Goal: Transaction & Acquisition: Download file/media

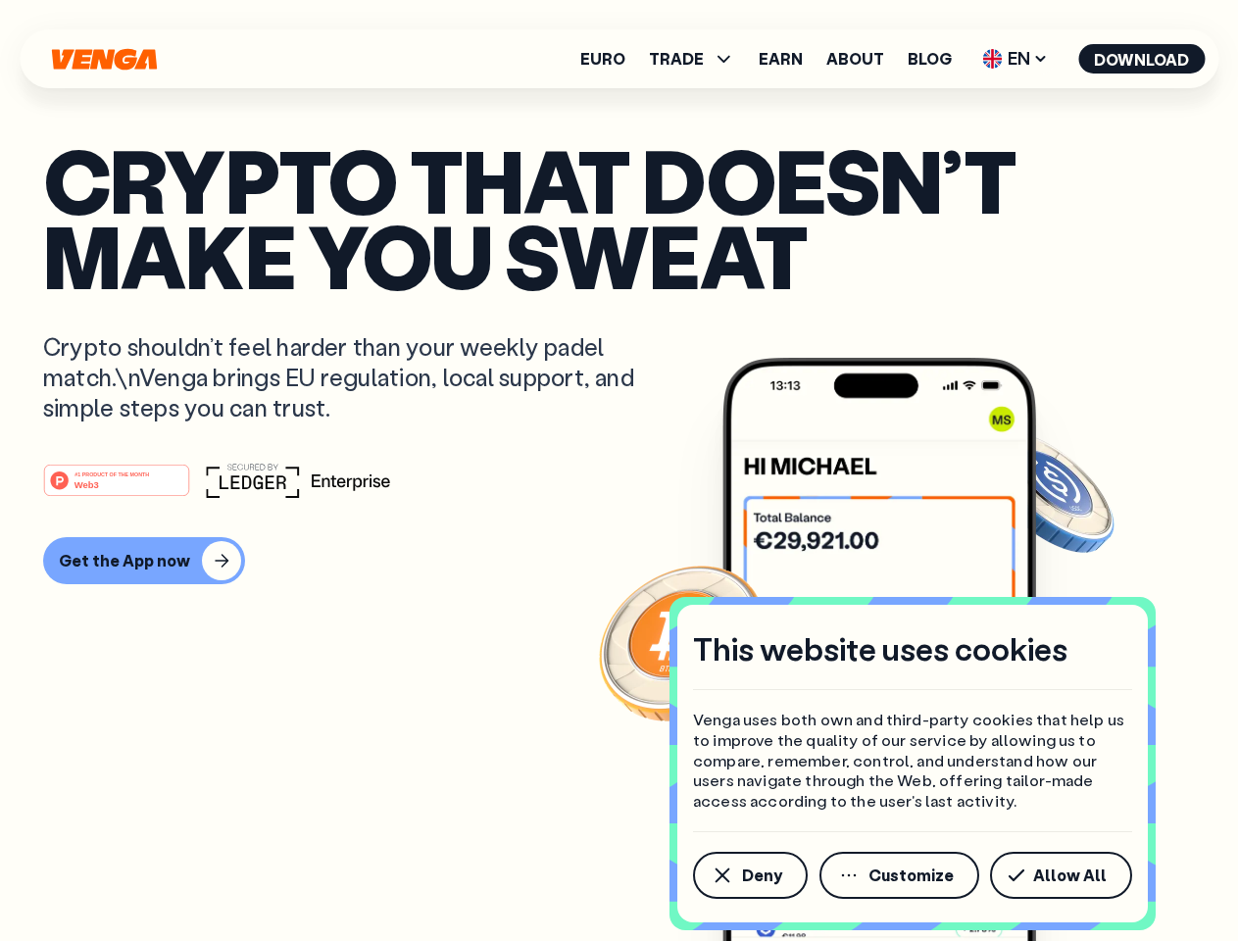
click at [619, 471] on div "#1 PRODUCT OF THE MONTH Web3" at bounding box center [619, 480] width 1152 height 35
click at [749, 876] on span "Deny" at bounding box center [762, 876] width 40 height 16
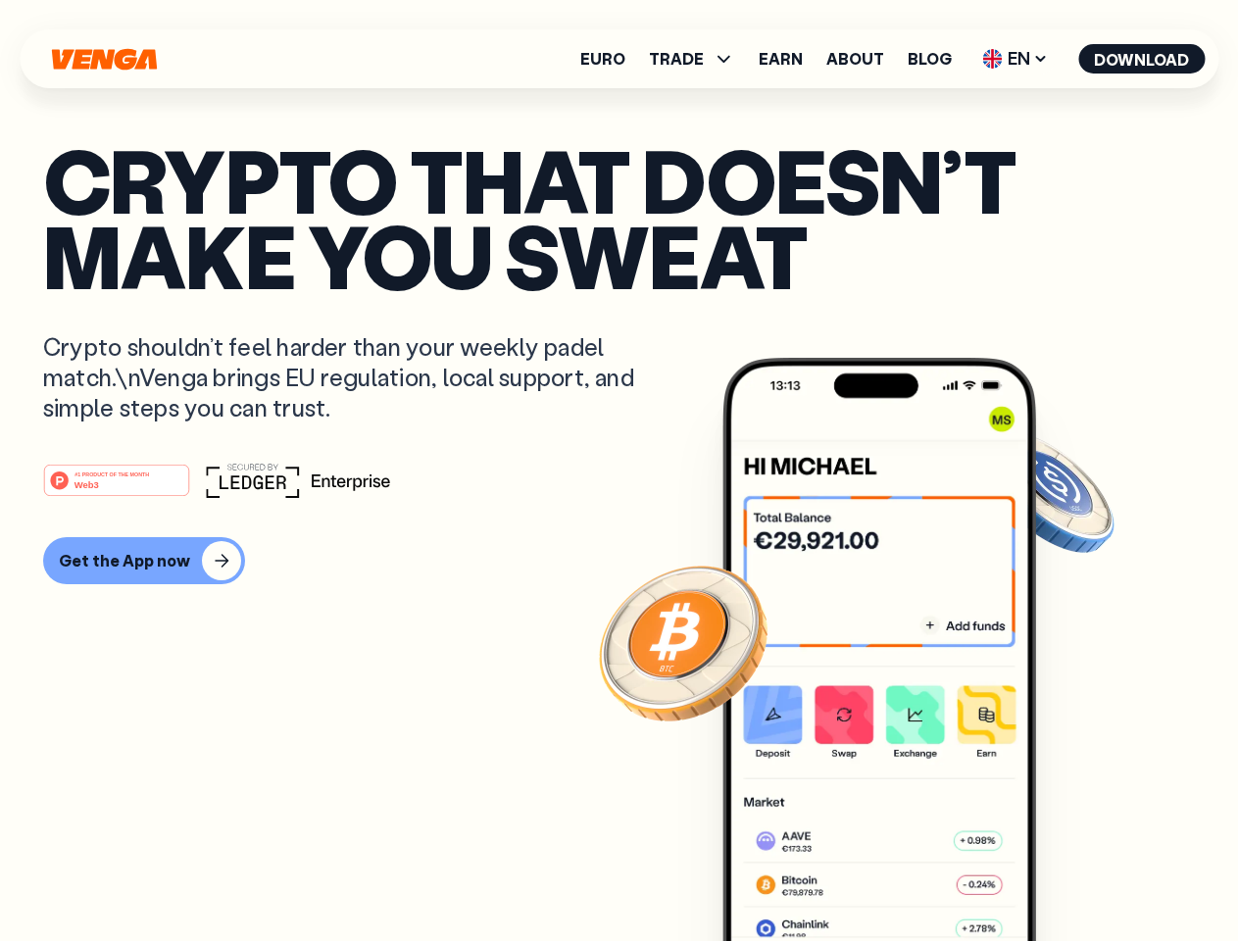
click at [901, 876] on img at bounding box center [880, 686] width 314 height 657
click at [1065, 876] on article "Crypto that doesn’t make you sweat Crypto shouldn’t feel harder than your weekl…" at bounding box center [619, 509] width 1152 height 735
click at [698, 59] on span "TRADE" at bounding box center [676, 59] width 55 height 16
click at [1016, 59] on span "EN" at bounding box center [1015, 58] width 79 height 31
click at [1142, 59] on button "Download" at bounding box center [1142, 58] width 126 height 29
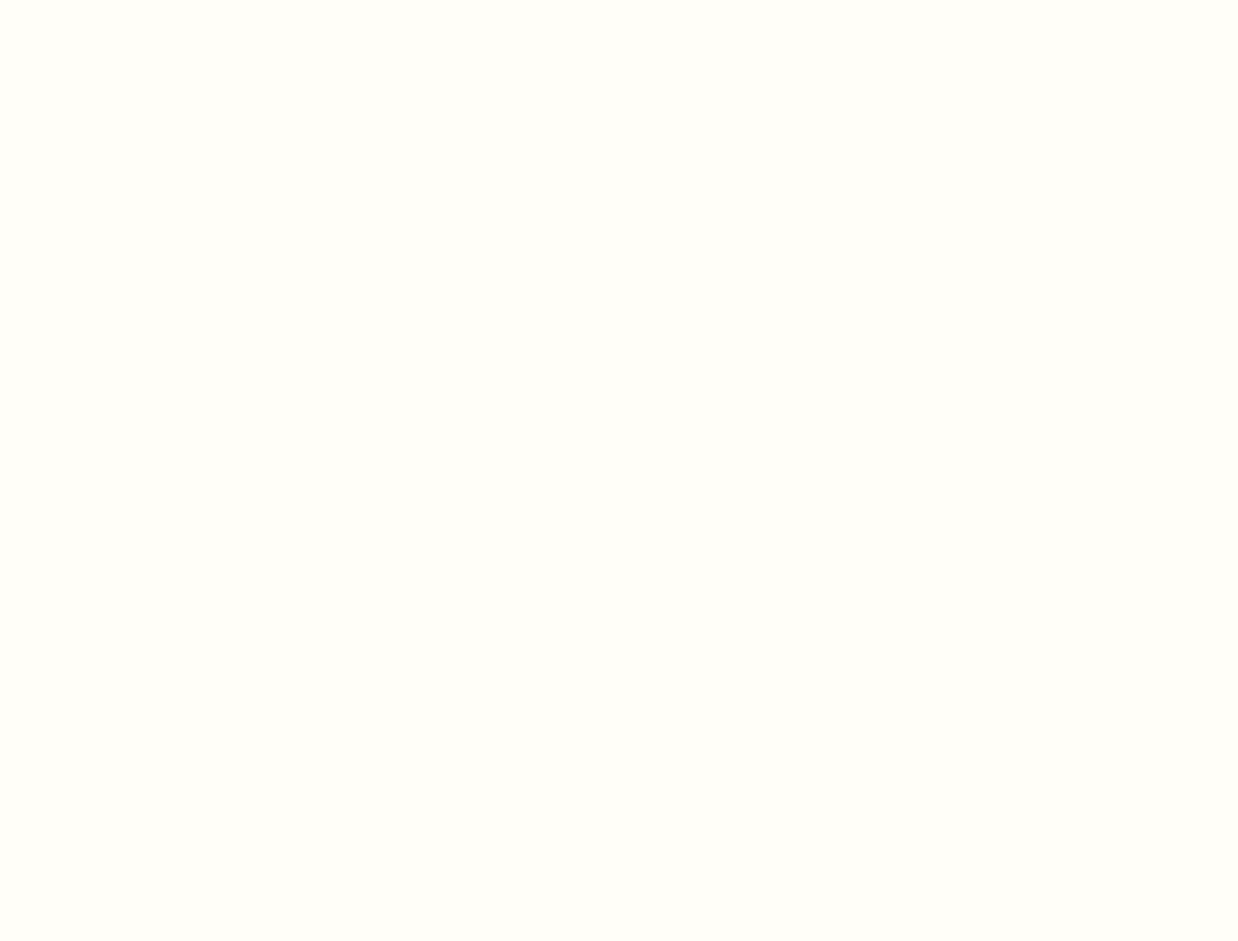
click at [619, 0] on html "This website uses cookies Venga uses both own and third-party cookies that help…" at bounding box center [619, 0] width 1238 height 0
click at [141, 0] on html "This website uses cookies Venga uses both own and third-party cookies that help…" at bounding box center [619, 0] width 1238 height 0
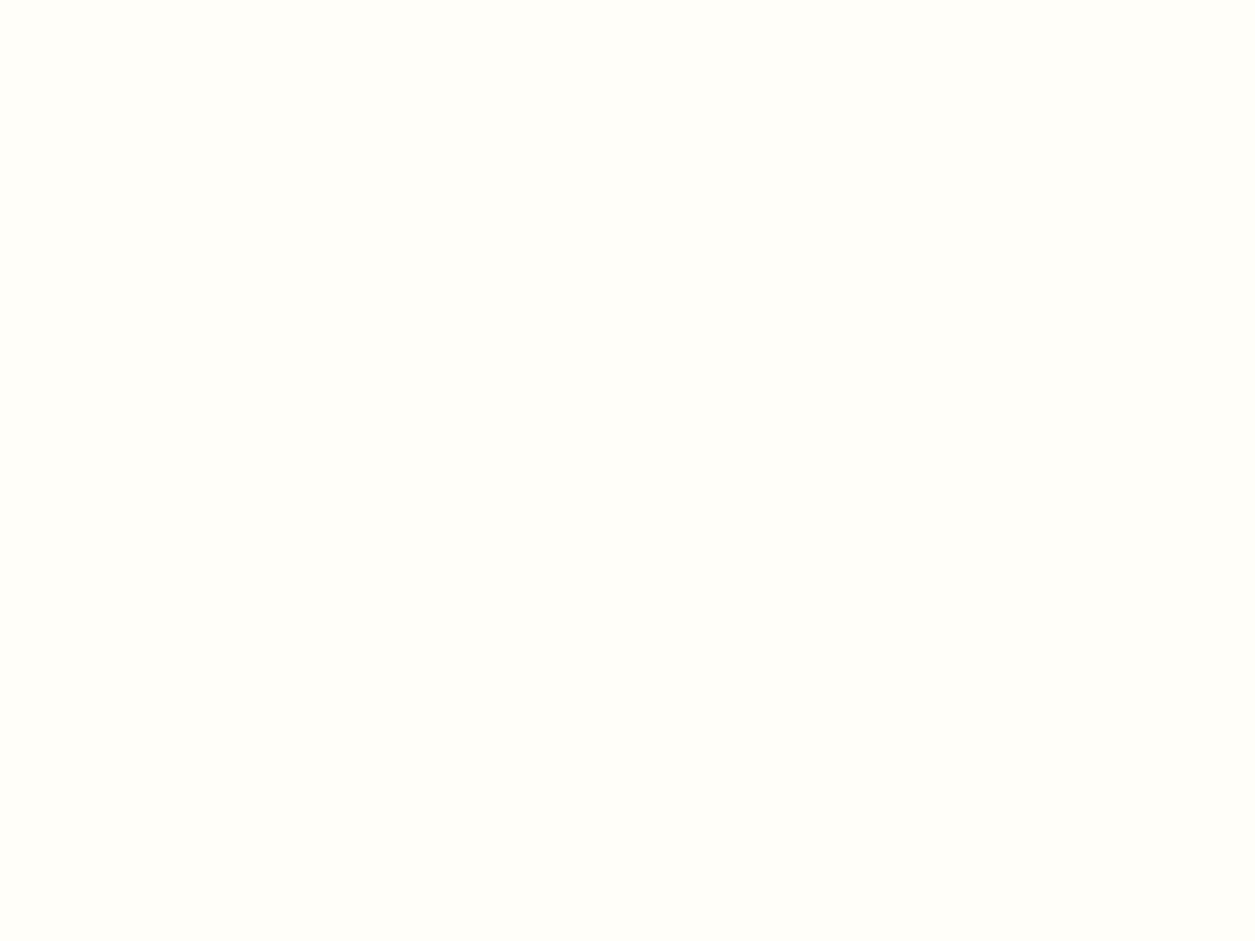
click at [120, 0] on html "This website uses cookies Venga uses both own and third-party cookies that help…" at bounding box center [627, 0] width 1255 height 0
